Goal: Find specific page/section: Find specific page/section

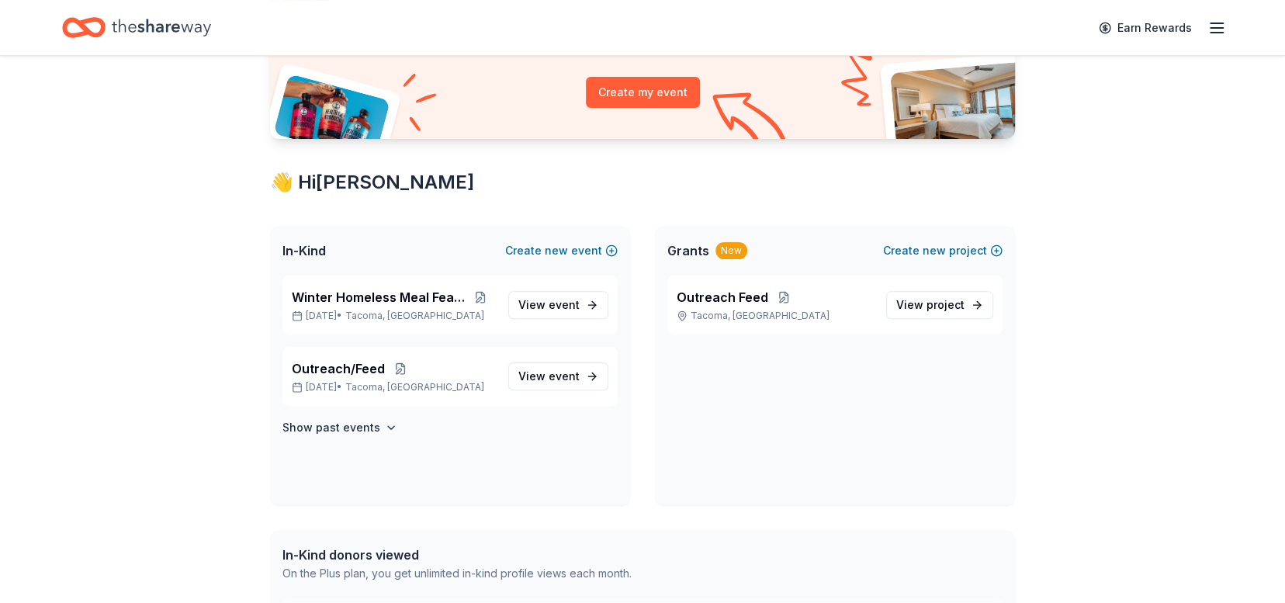
scroll to position [179, 0]
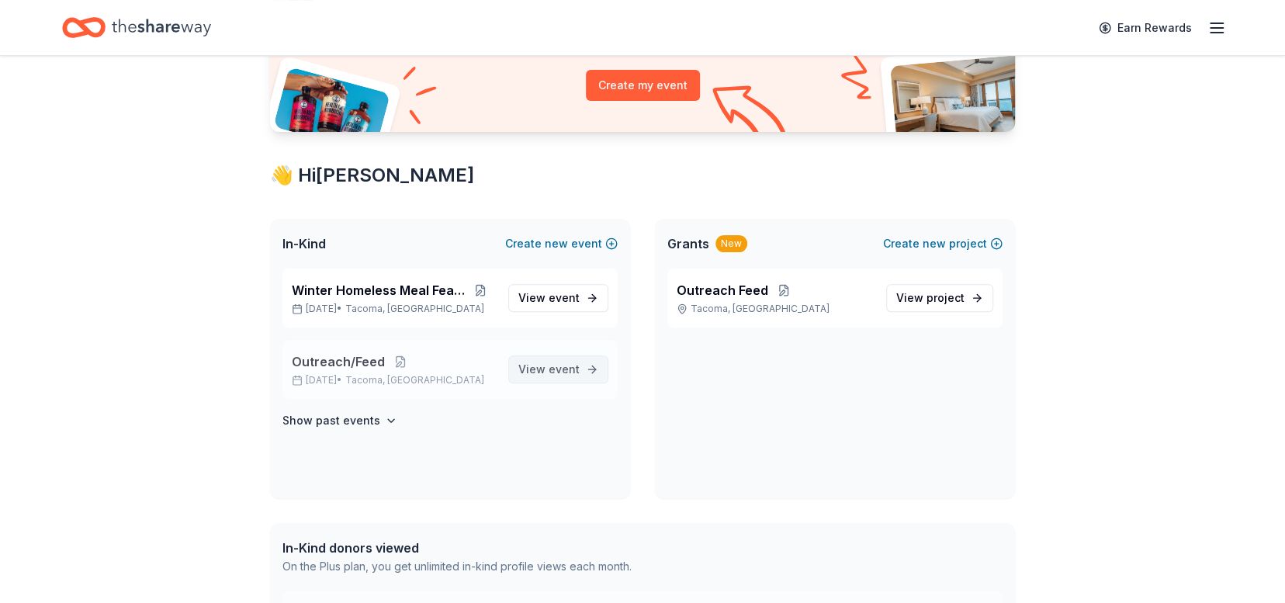
click at [557, 369] on span "event" at bounding box center [564, 368] width 31 height 13
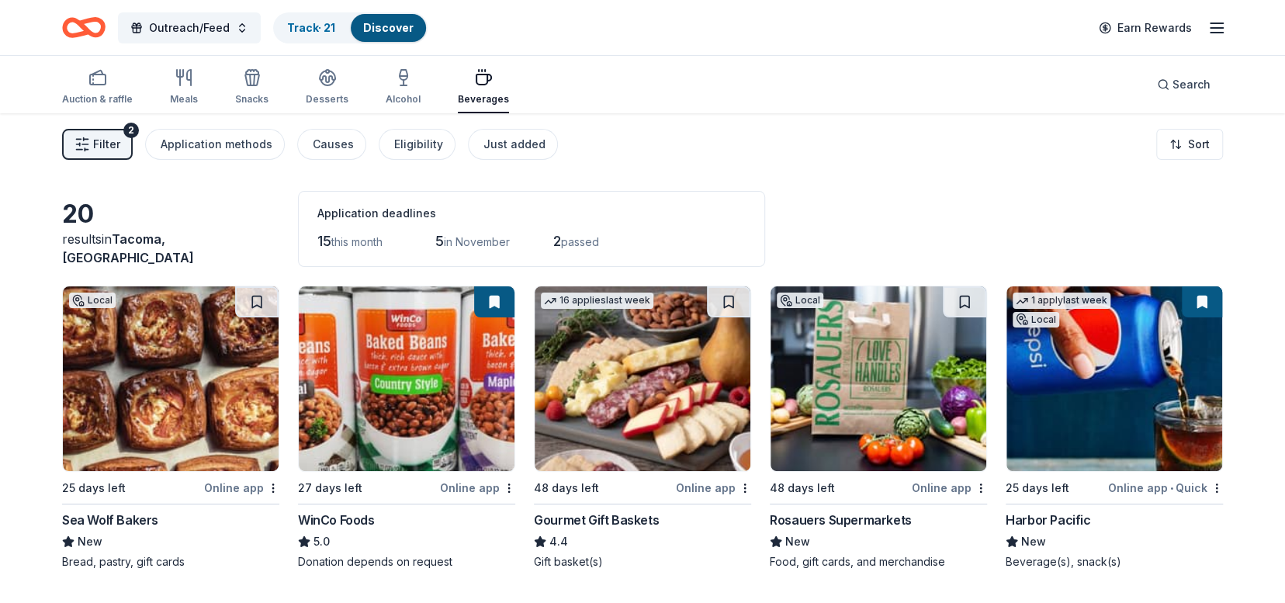
click at [119, 137] on button "Filter 2" at bounding box center [97, 144] width 71 height 31
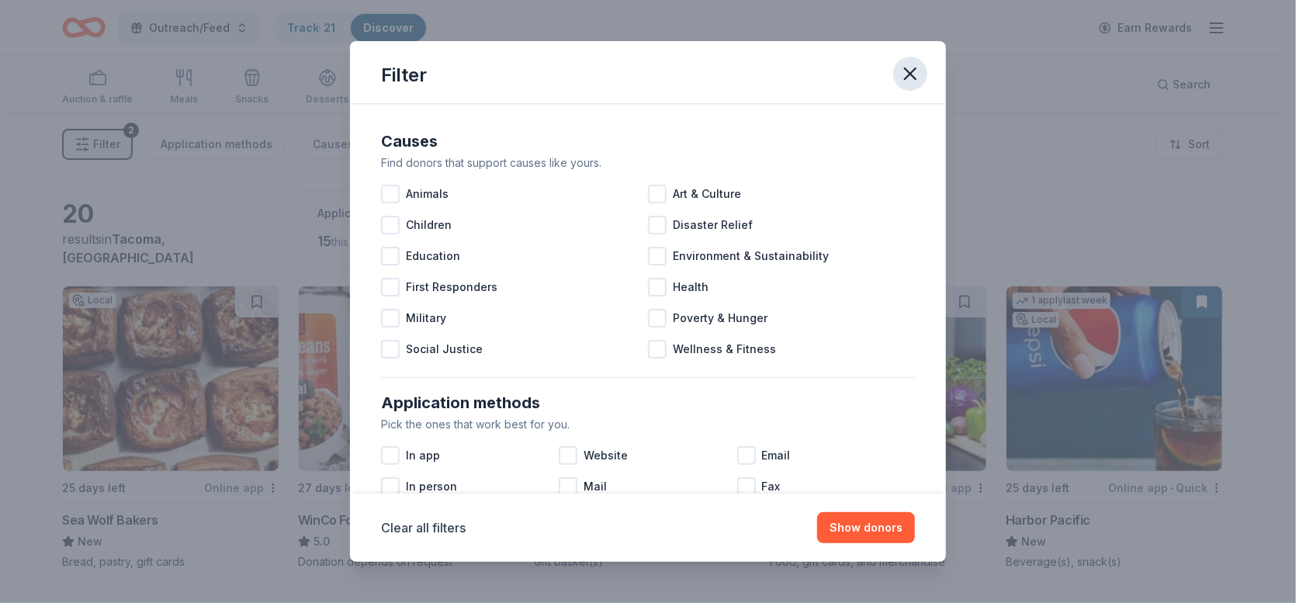
click at [917, 75] on icon "button" at bounding box center [910, 74] width 22 height 22
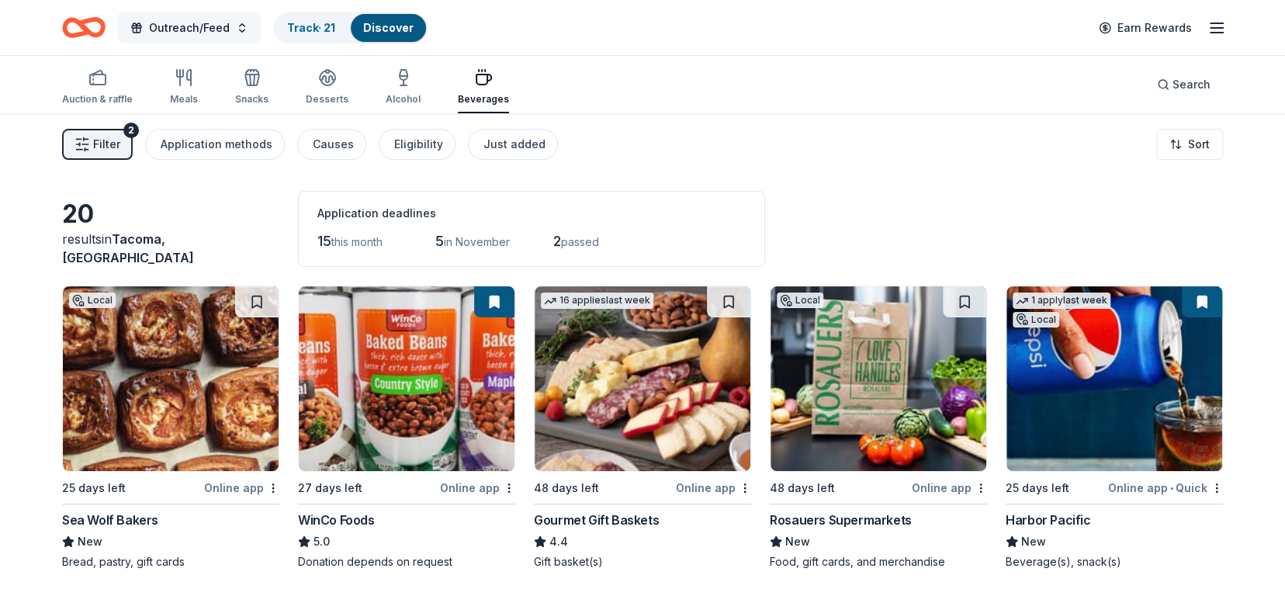
click at [236, 25] on button "Outreach/Feed" at bounding box center [189, 27] width 143 height 31
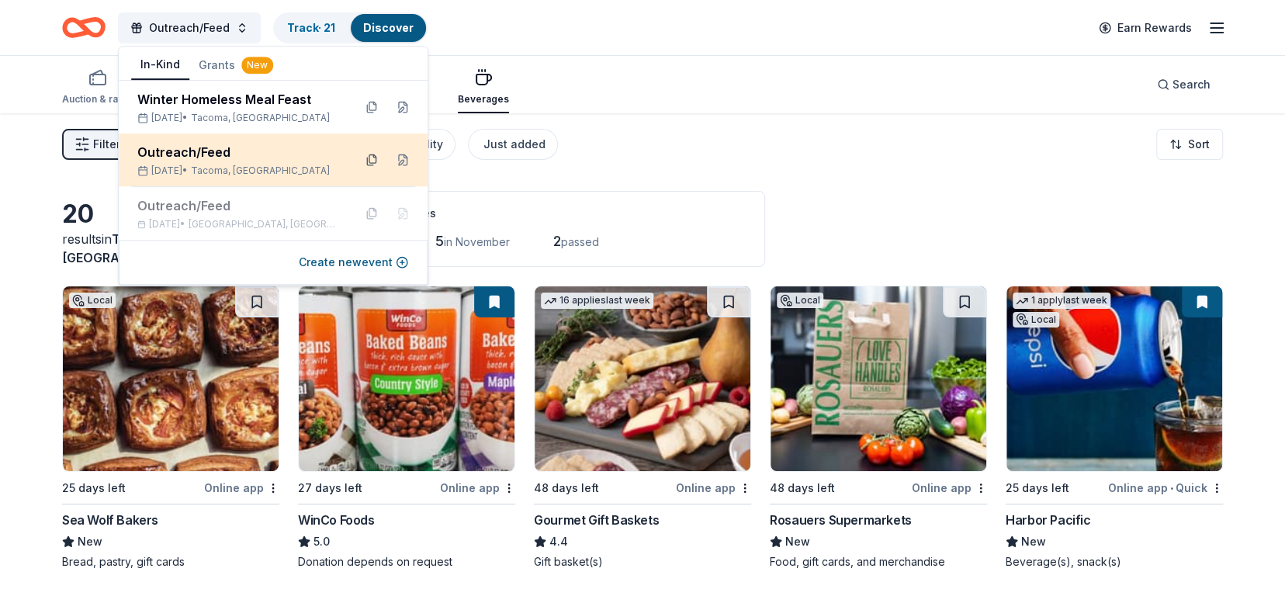
click at [372, 161] on button at bounding box center [371, 159] width 25 height 25
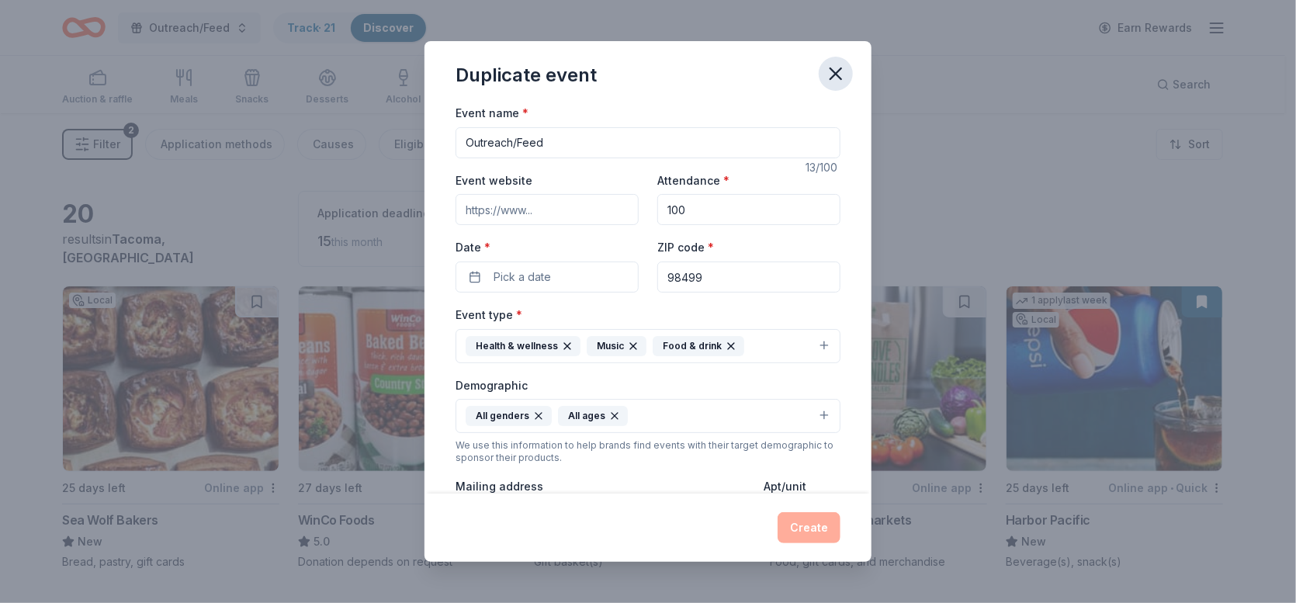
click at [837, 74] on icon "button" at bounding box center [835, 73] width 11 height 11
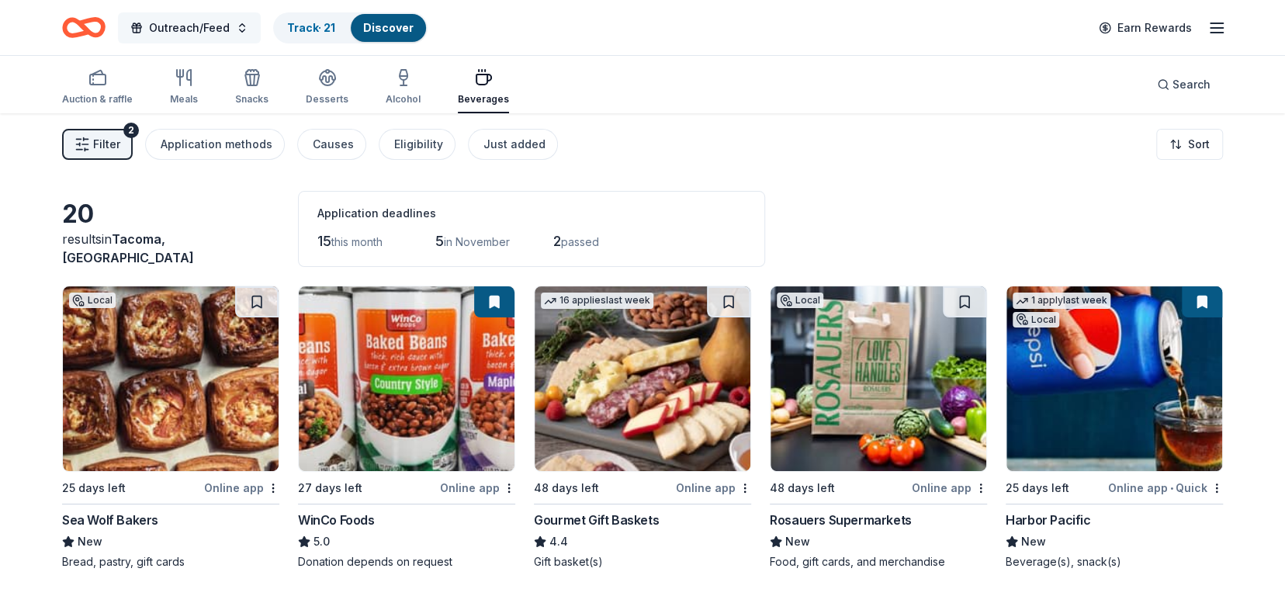
click at [199, 25] on span "Outreach/Feed" at bounding box center [189, 28] width 81 height 19
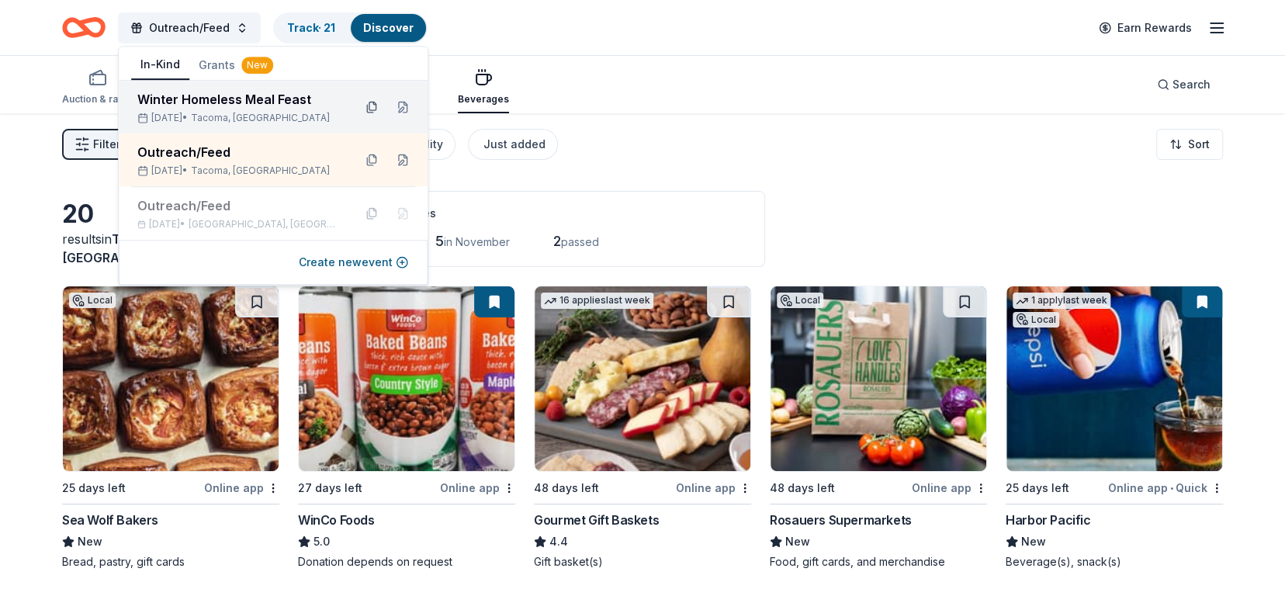
click at [369, 103] on button at bounding box center [371, 107] width 25 height 25
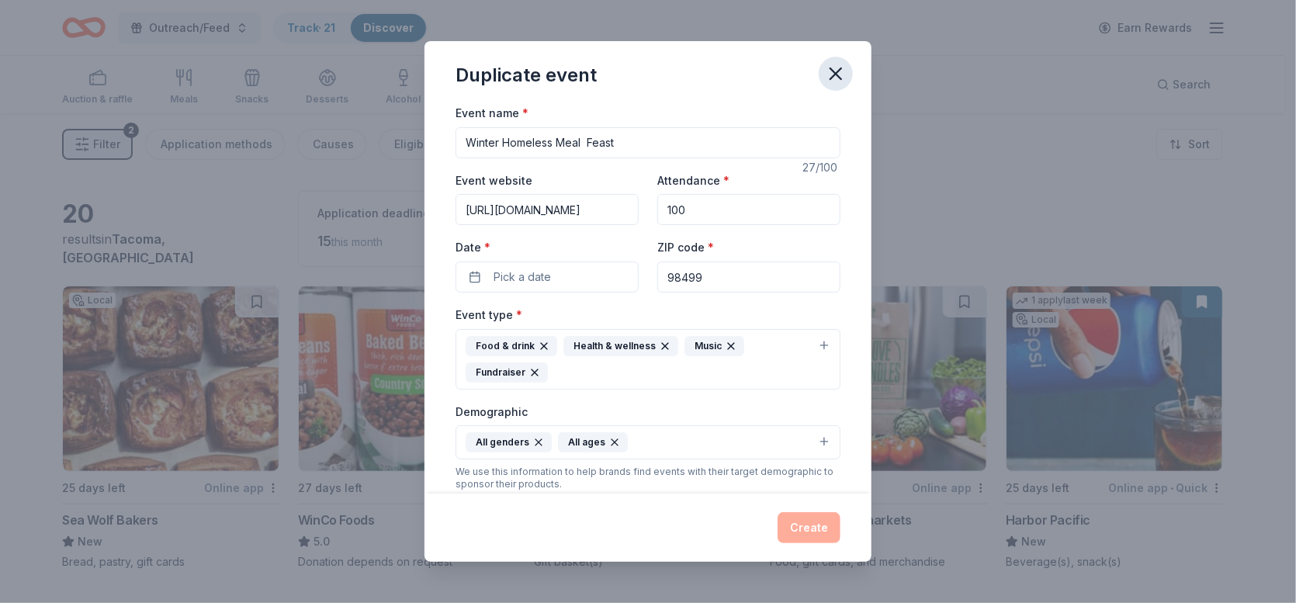
click at [839, 74] on icon "button" at bounding box center [836, 74] width 22 height 22
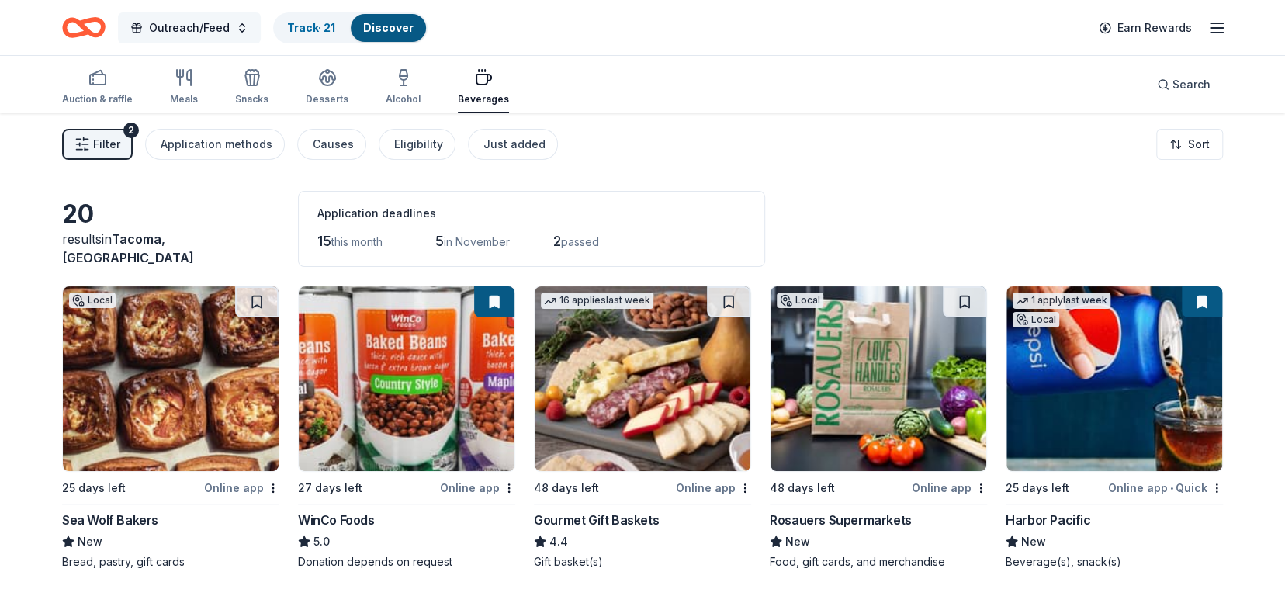
click at [243, 26] on button "Outreach/Feed" at bounding box center [189, 27] width 143 height 31
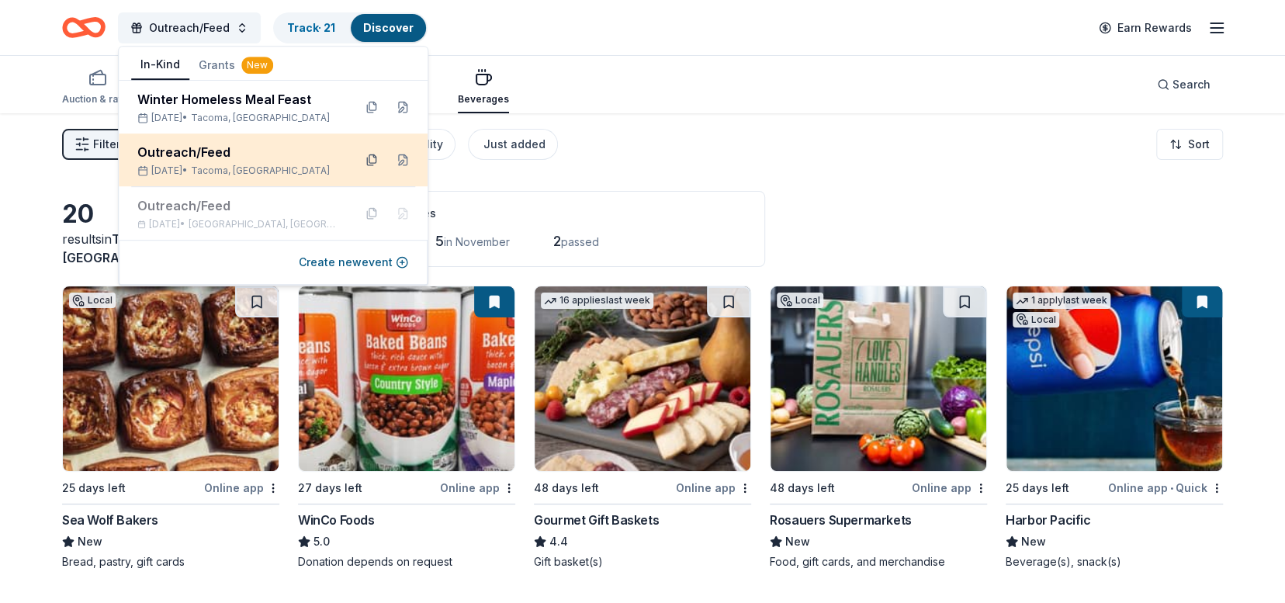
click at [370, 159] on button at bounding box center [371, 159] width 25 height 25
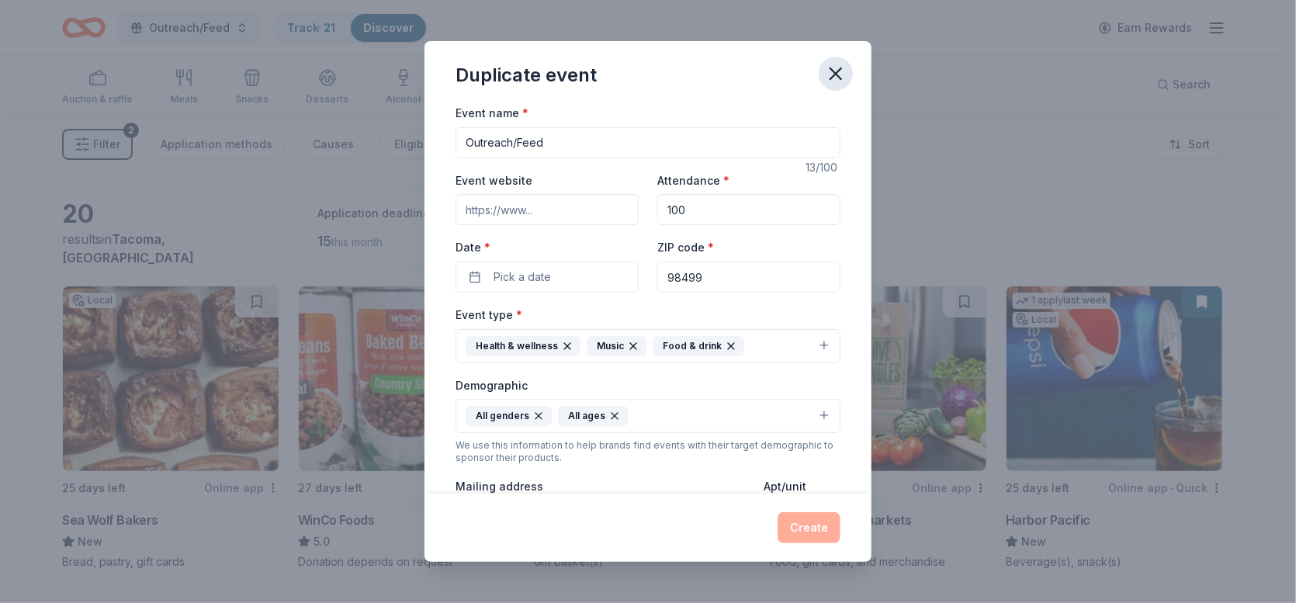
click at [839, 76] on icon "button" at bounding box center [836, 74] width 22 height 22
